Goal: Navigation & Orientation: Understand site structure

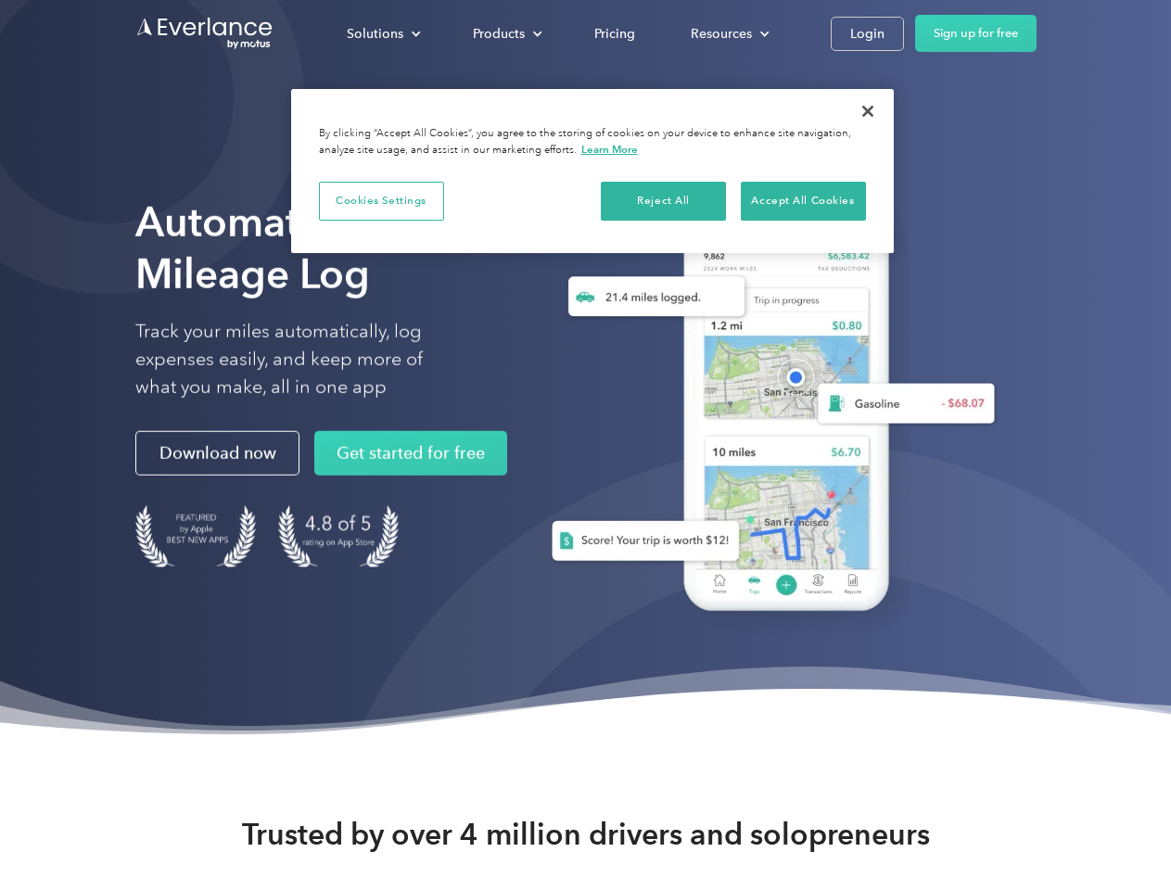
click at [383, 33] on div "Solutions" at bounding box center [375, 33] width 57 height 23
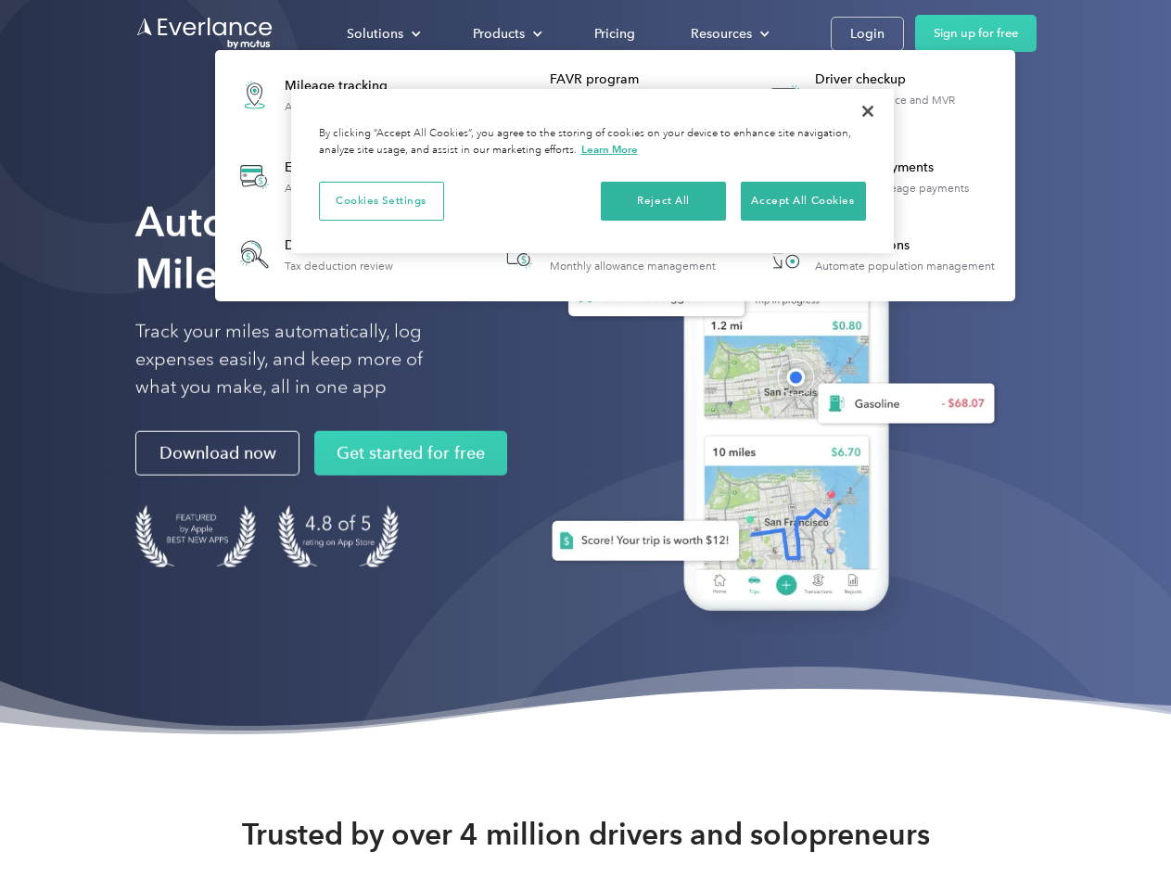
click at [505, 33] on div "Products" at bounding box center [499, 33] width 52 height 23
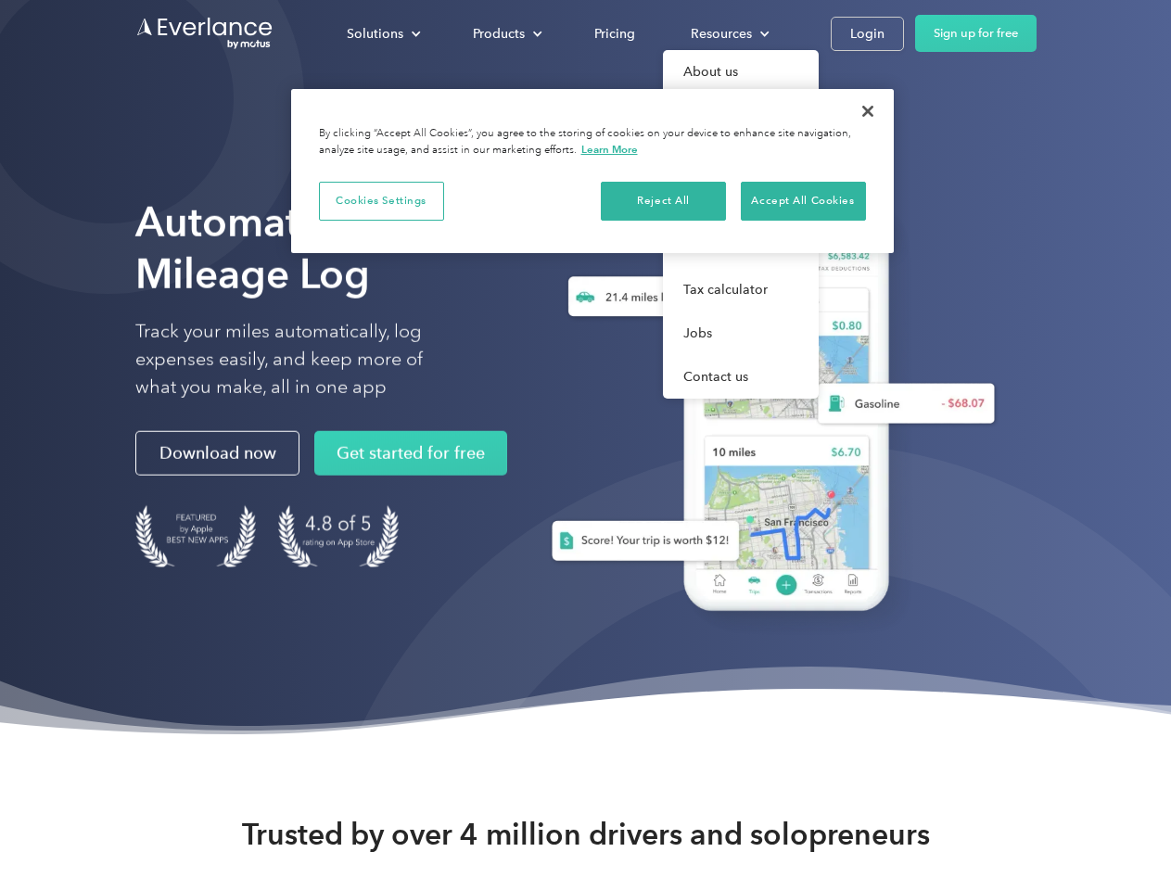
click at [728, 33] on div "Resources" at bounding box center [721, 33] width 61 height 23
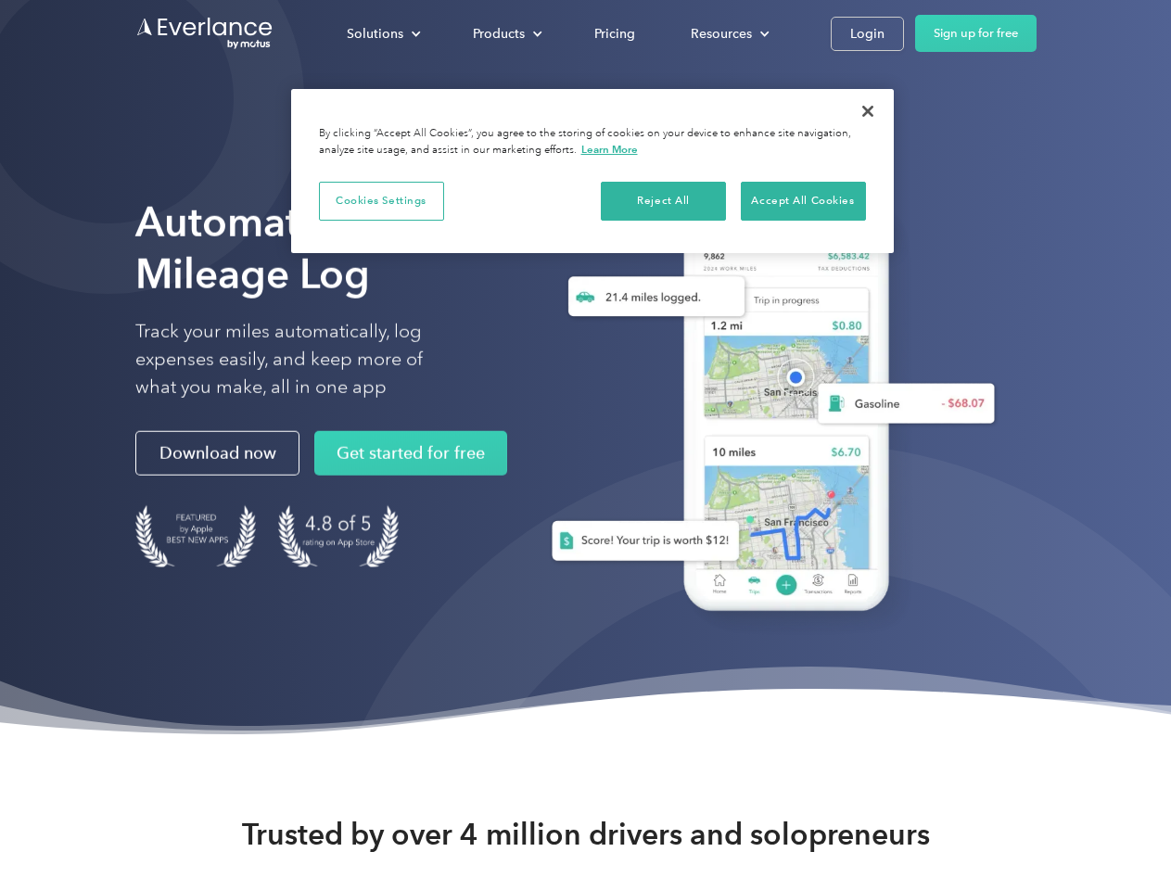
click at [381, 200] on button "Cookies Settings" at bounding box center [381, 201] width 125 height 39
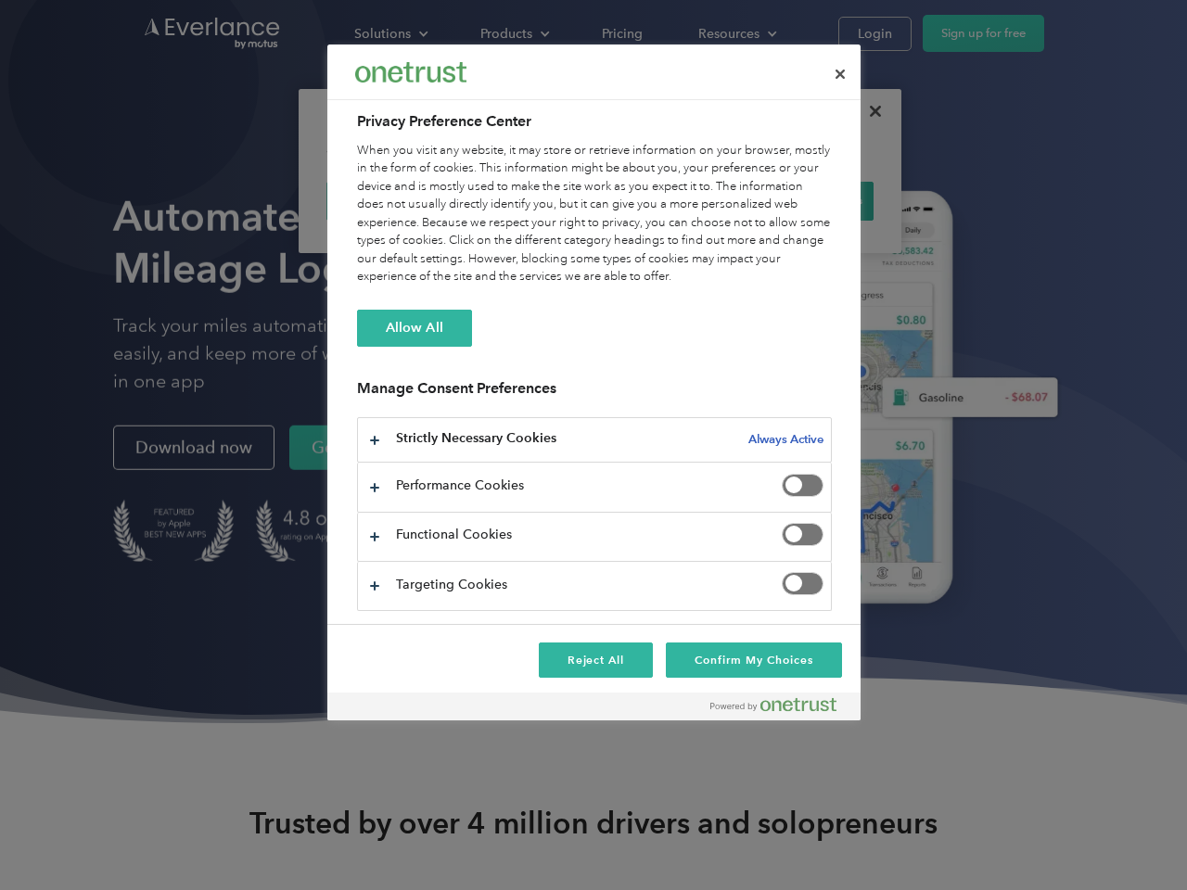
click at [664, 200] on div "When you visit any website, it may store or retrieve information on your browse…" at bounding box center [594, 214] width 475 height 145
click at [803, 200] on div "When you visit any website, it may store or retrieve information on your browse…" at bounding box center [594, 214] width 475 height 145
click at [868, 111] on div at bounding box center [593, 445] width 1187 height 890
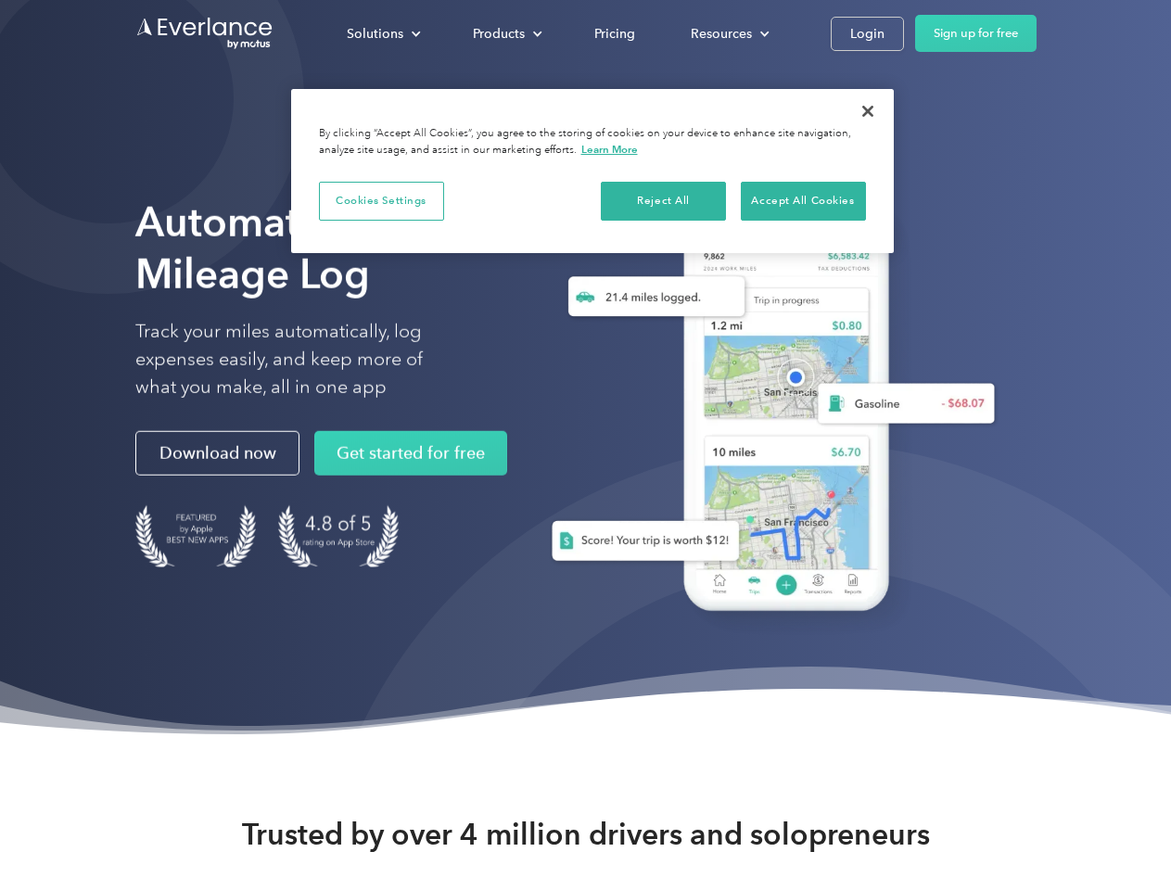
click at [383, 33] on div "Solutions" at bounding box center [375, 33] width 57 height 23
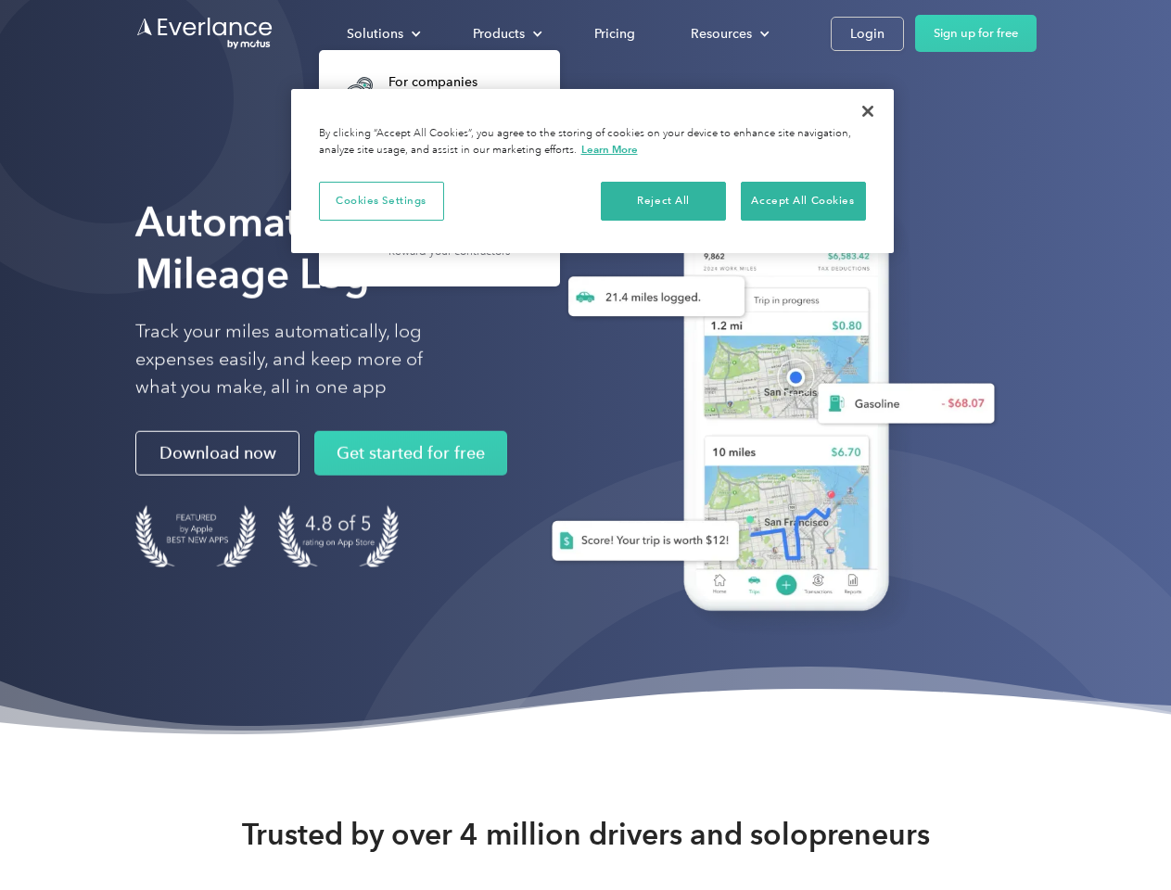
click at [505, 33] on div "Products" at bounding box center [499, 33] width 52 height 23
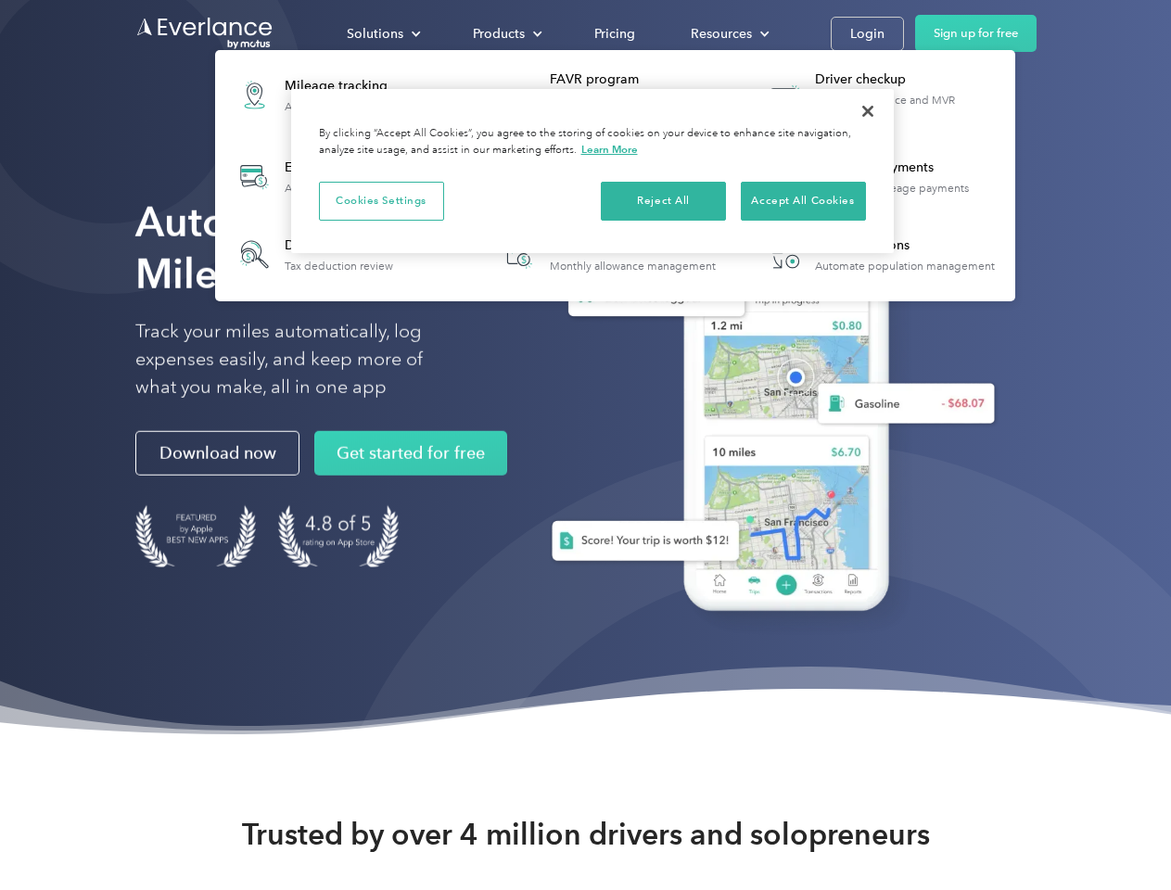
click at [728, 33] on div "Resources" at bounding box center [721, 33] width 61 height 23
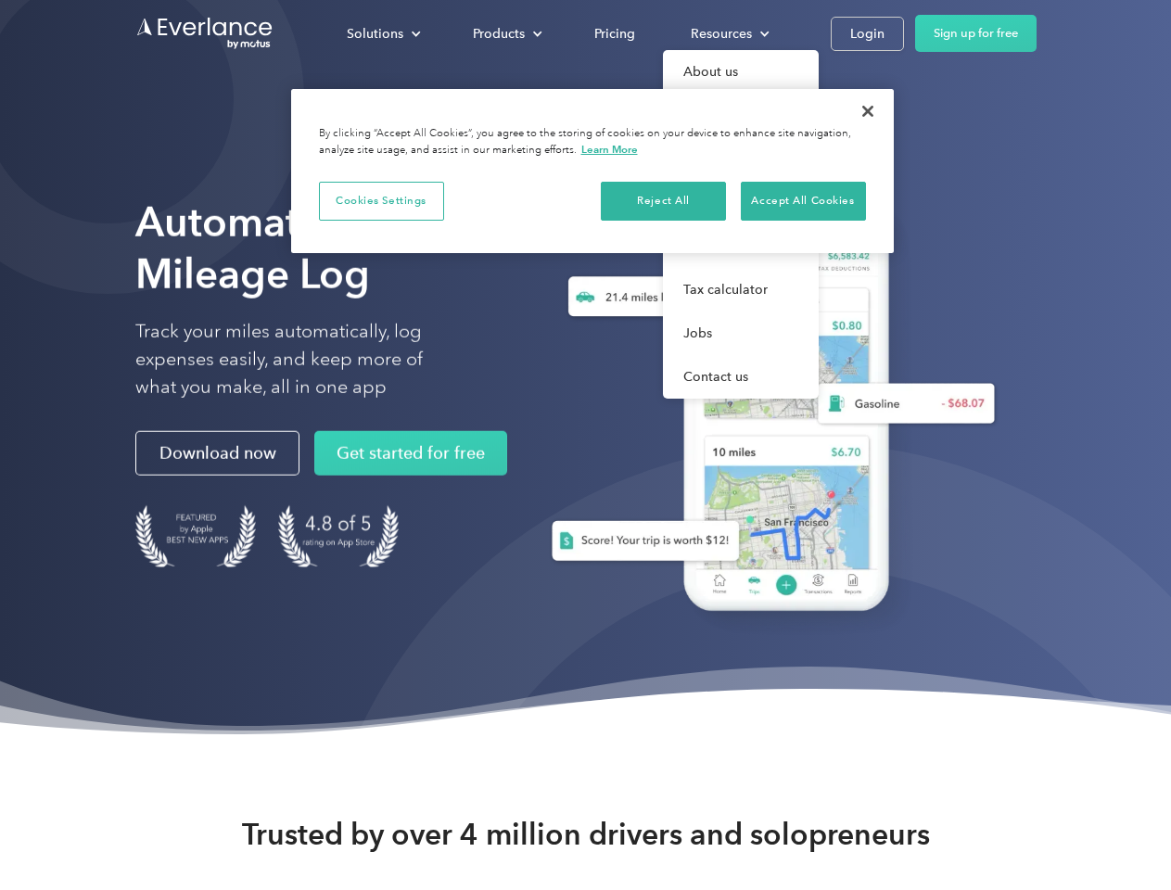
click at [381, 200] on button "Cookies Settings" at bounding box center [381, 201] width 125 height 39
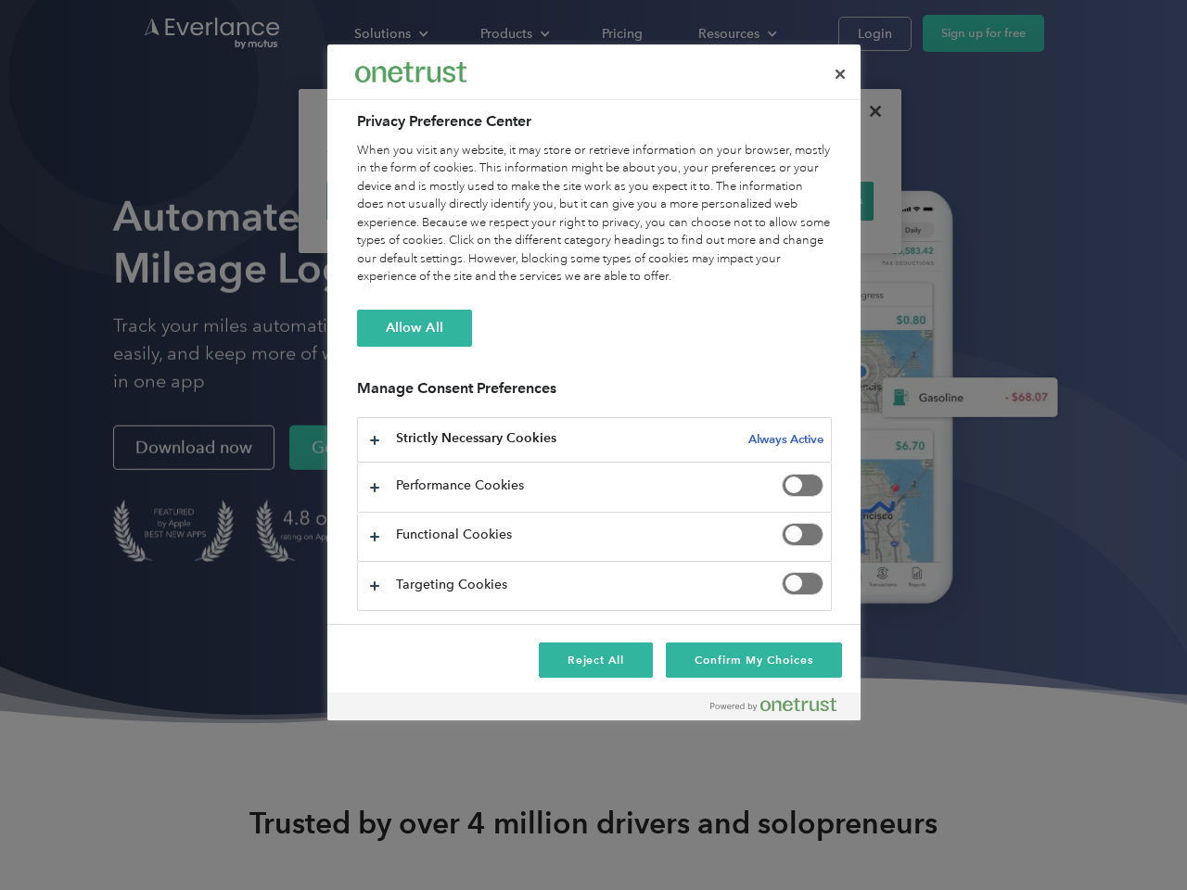
click at [664, 200] on div "When you visit any website, it may store or retrieve information on your browse…" at bounding box center [594, 214] width 475 height 145
click at [803, 200] on div "When you visit any website, it may store or retrieve information on your browse…" at bounding box center [594, 214] width 475 height 145
click at [868, 111] on div at bounding box center [593, 445] width 1187 height 890
